Goal: Navigation & Orientation: Find specific page/section

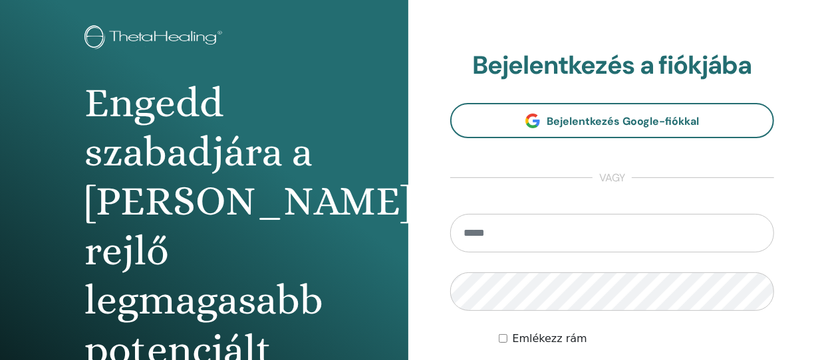
scroll to position [266, 0]
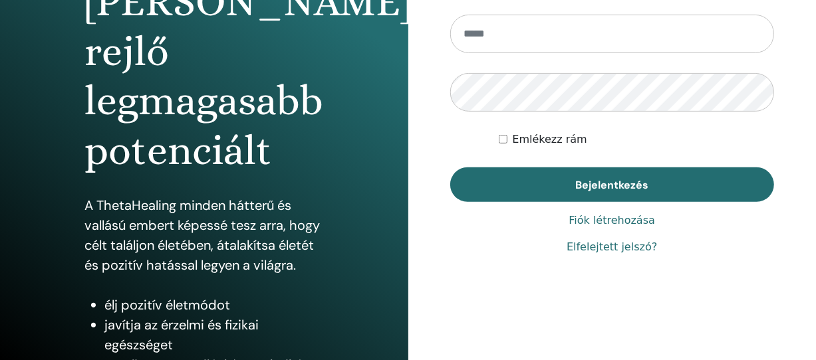
click at [574, 26] on input "email" at bounding box center [612, 34] width 324 height 39
type input "**********"
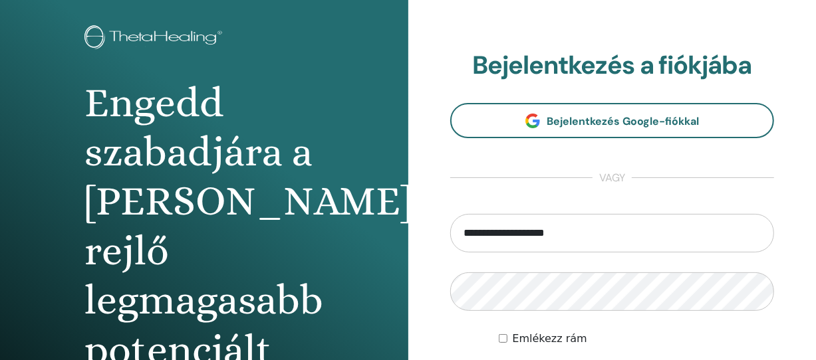
scroll to position [0, 0]
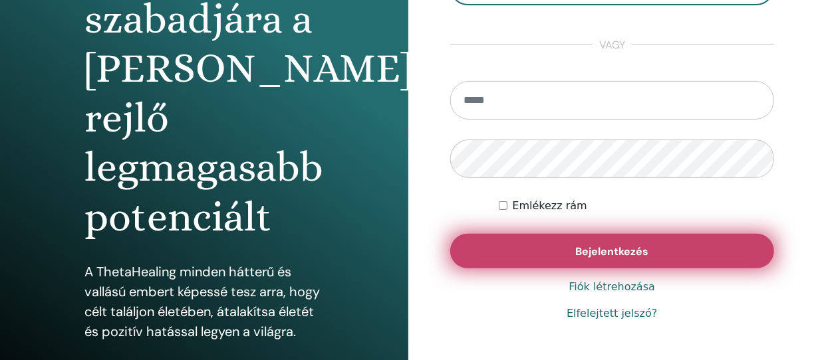
type input "**********"
click at [609, 245] on font "Bejelentkezés" at bounding box center [611, 252] width 73 height 14
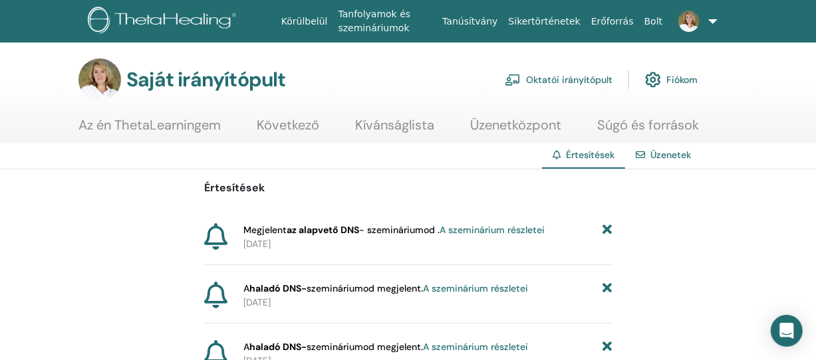
click at [527, 78] on link "Oktatói irányítópult" at bounding box center [559, 79] width 108 height 29
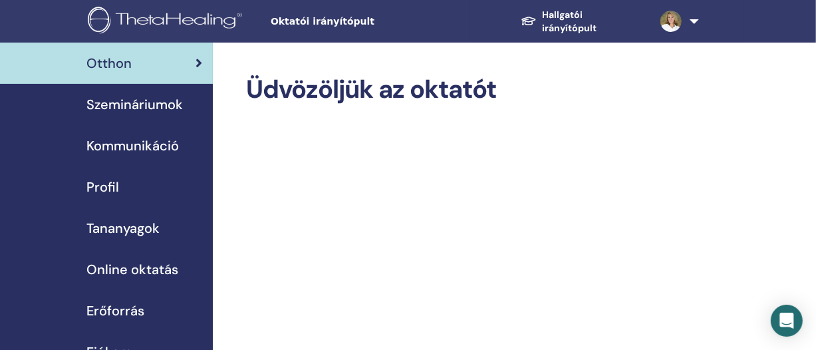
click at [134, 103] on font "Szemináriumok" at bounding box center [134, 104] width 96 height 17
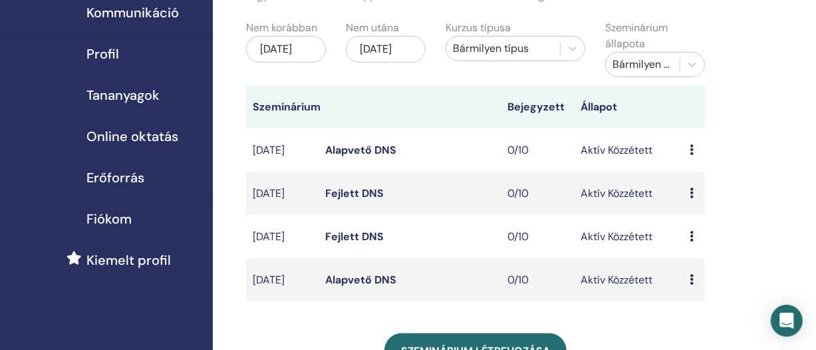
scroll to position [266, 0]
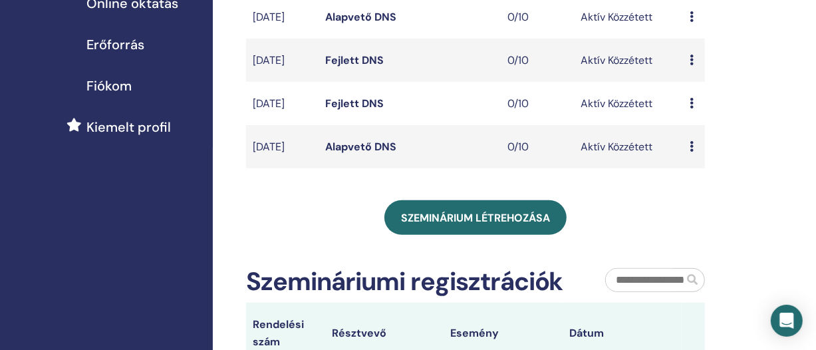
click at [368, 154] on font "Alapvető DNS" at bounding box center [361, 147] width 71 height 14
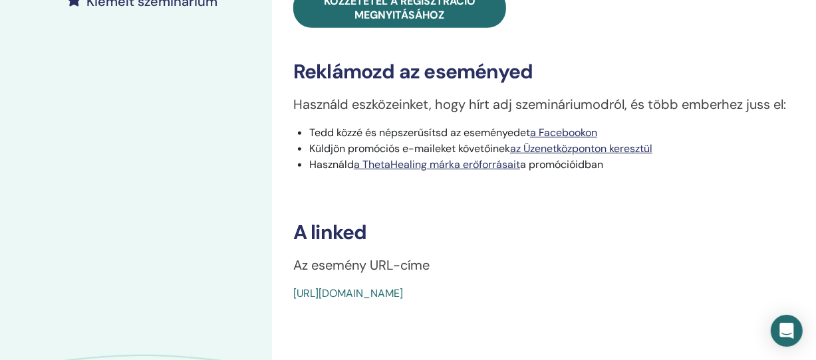
scroll to position [532, 0]
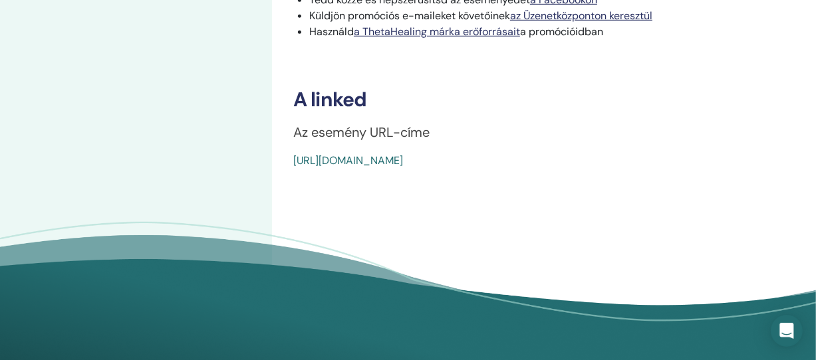
drag, startPoint x: 291, startPoint y: 179, endPoint x: 598, endPoint y: 182, distance: 307.2
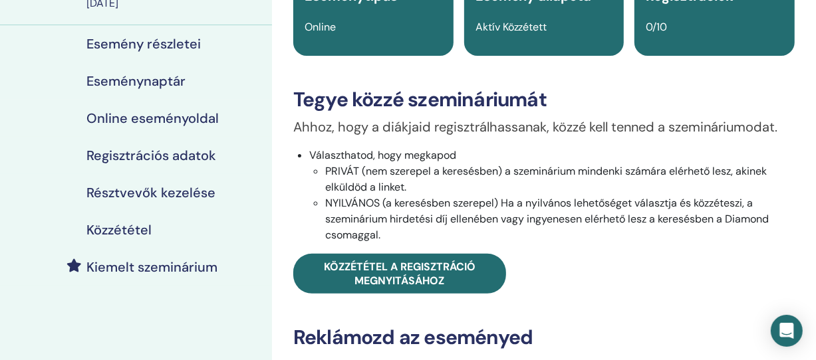
scroll to position [0, 0]
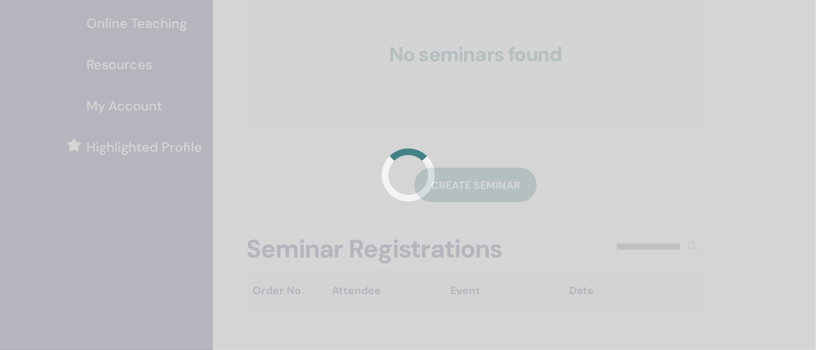
scroll to position [266, 0]
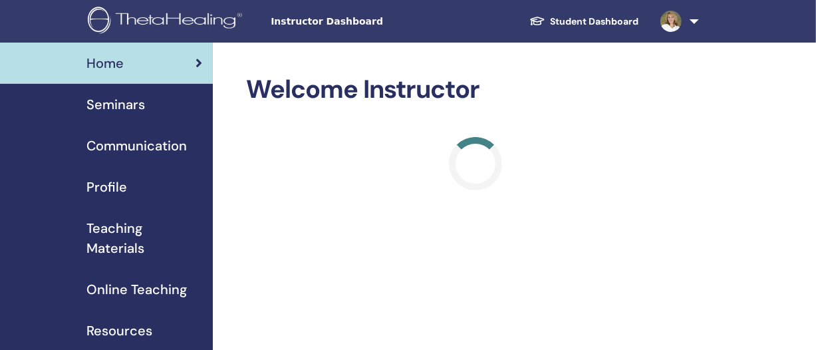
click at [697, 19] on link at bounding box center [677, 21] width 55 height 43
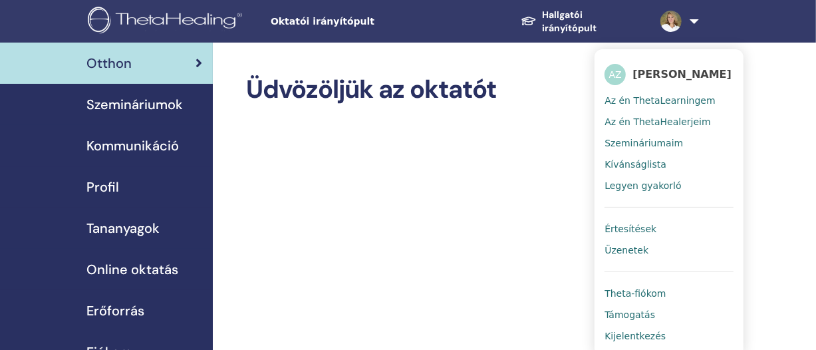
click at [676, 100] on font "Az én ThetaLearningem" at bounding box center [659, 100] width 110 height 11
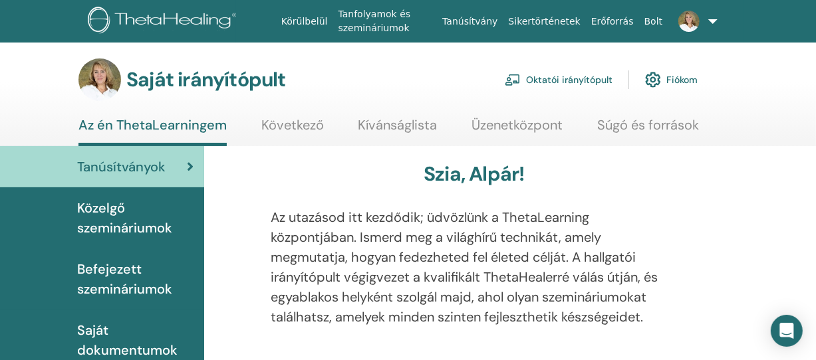
click at [703, 19] on link at bounding box center [685, 21] width 37 height 43
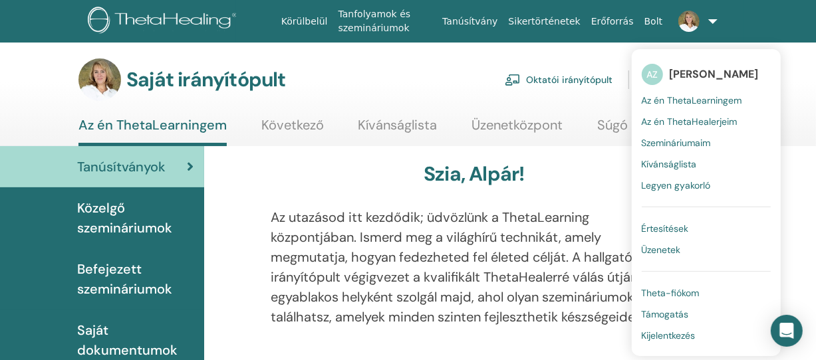
click at [663, 161] on font "Kívánságlista" at bounding box center [669, 164] width 55 height 12
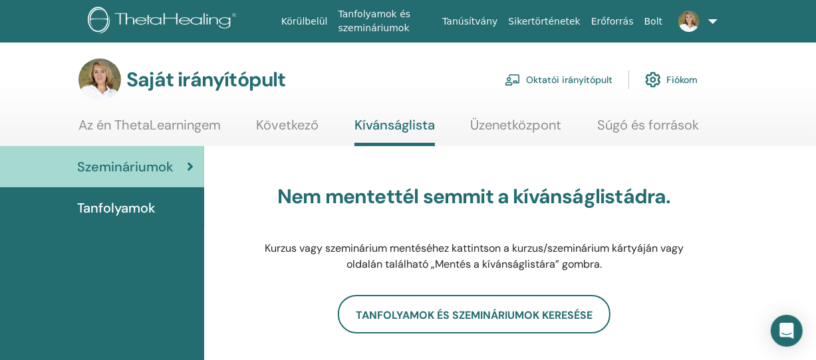
click at [106, 206] on font "Tanfolyamok" at bounding box center [116, 207] width 78 height 17
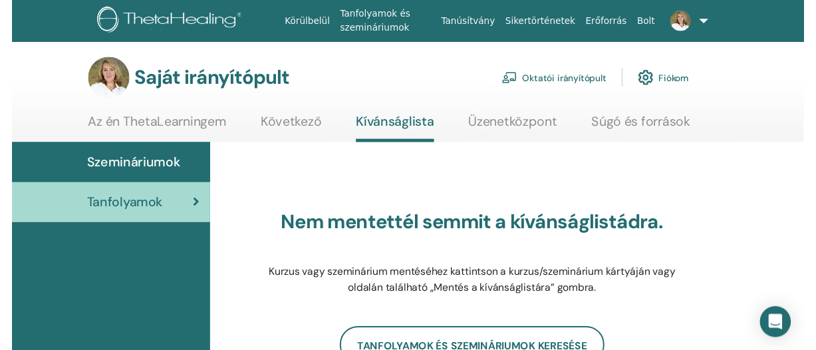
scroll to position [167, 0]
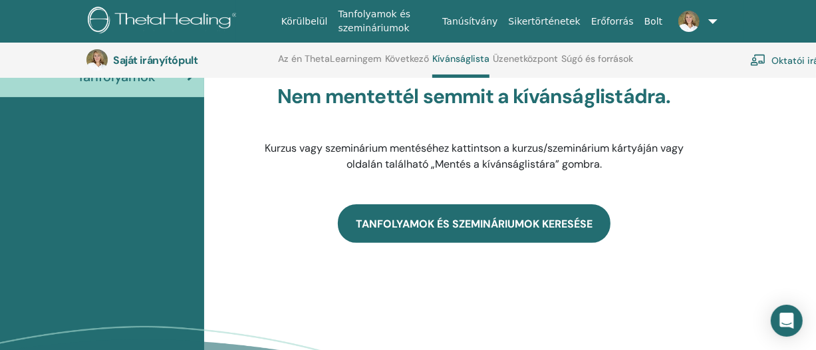
click at [479, 224] on link "TANFOLYAMOK ÉS SZEMINÁRIUMOK KERESÉSE" at bounding box center [474, 223] width 273 height 38
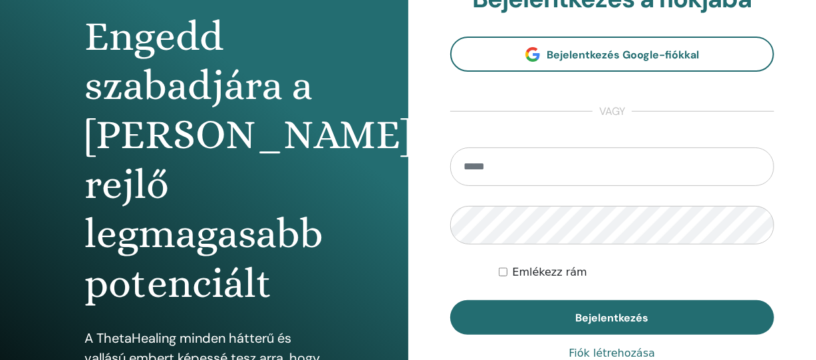
scroll to position [199, 0]
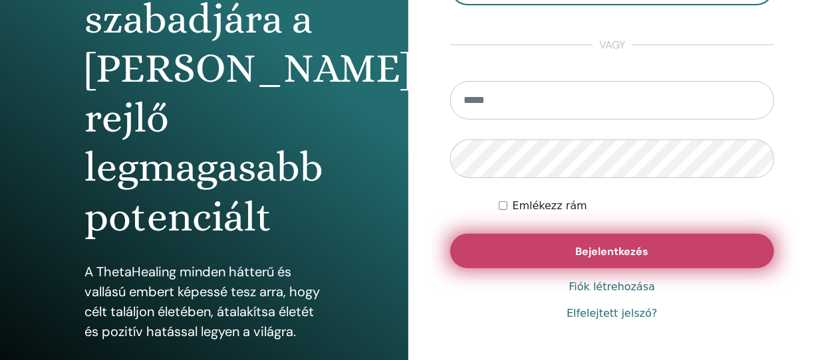
type input "**********"
click at [621, 251] on font "Bejelentkezés" at bounding box center [611, 252] width 73 height 14
